Goal: Transaction & Acquisition: Purchase product/service

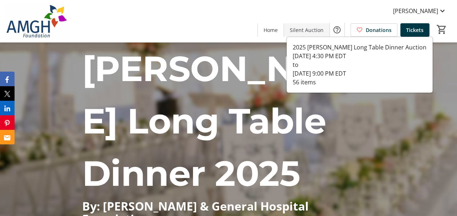
click at [315, 29] on span "Silent Auction" at bounding box center [307, 30] width 34 height 8
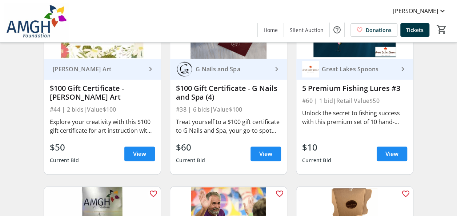
scroll to position [2821, 0]
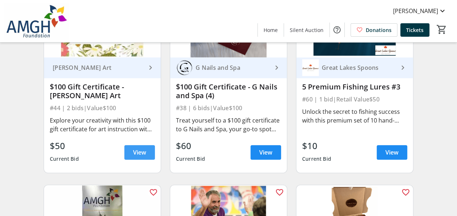
click at [129, 153] on span at bounding box center [139, 152] width 31 height 17
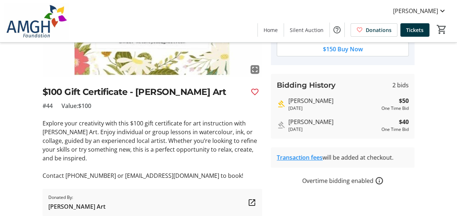
scroll to position [143, 0]
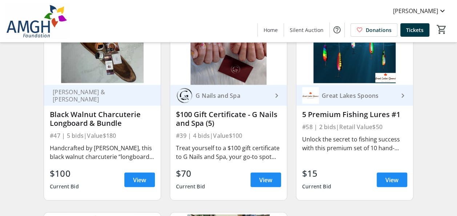
scroll to position [3373, 0]
